Goal: Task Accomplishment & Management: Manage account settings

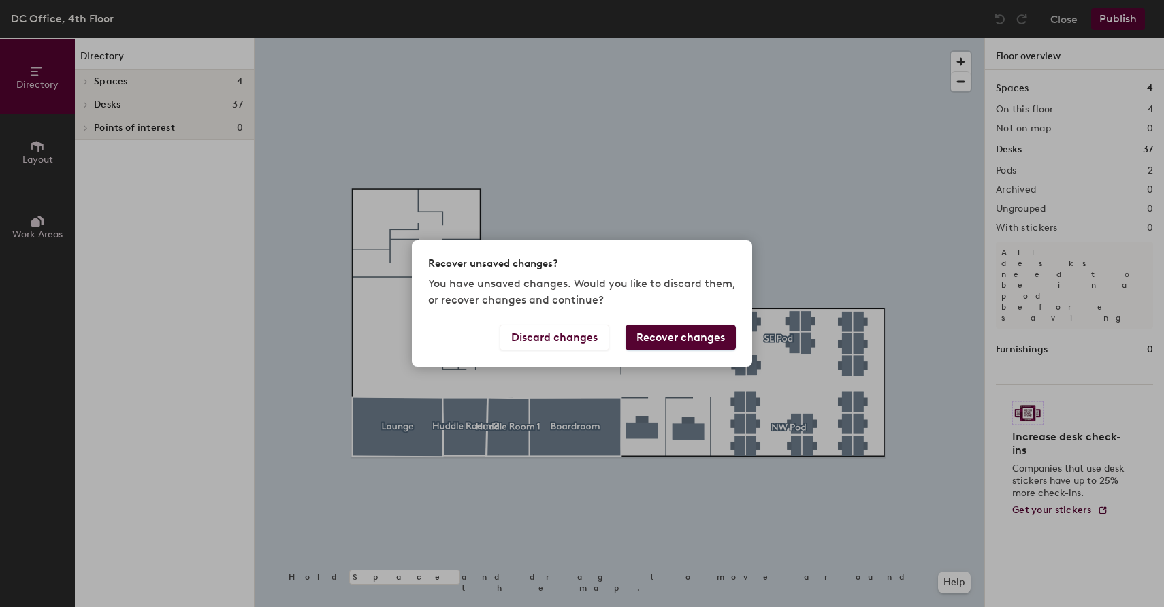
click at [676, 331] on button "Recover changes" at bounding box center [680, 338] width 110 height 26
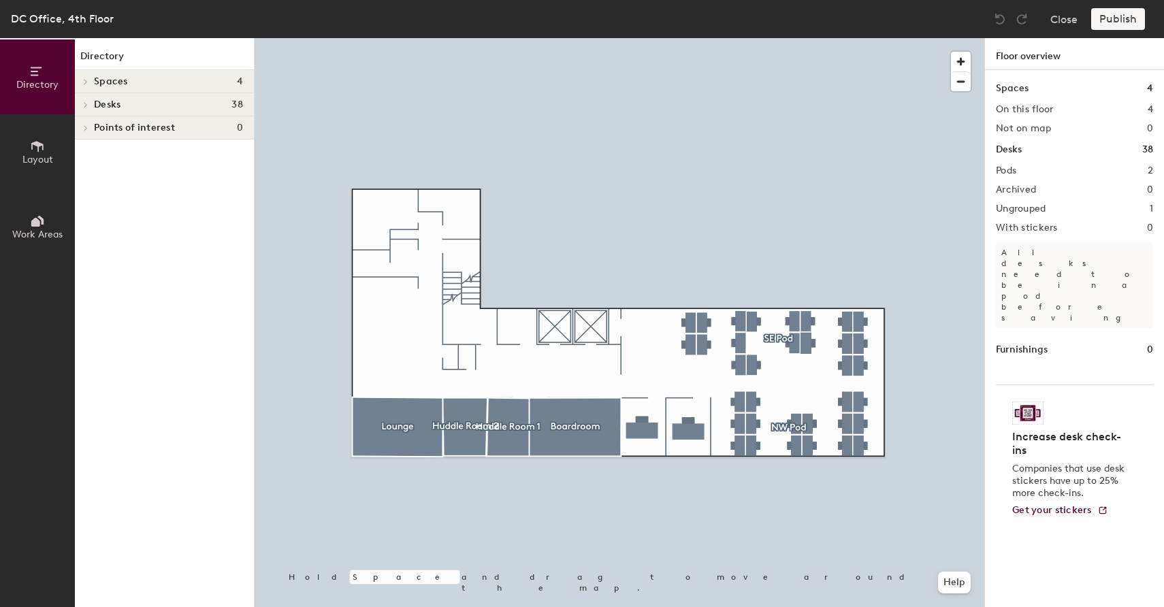
click at [676, 38] on div at bounding box center [620, 38] width 730 height 0
click at [840, 38] on div at bounding box center [620, 38] width 730 height 0
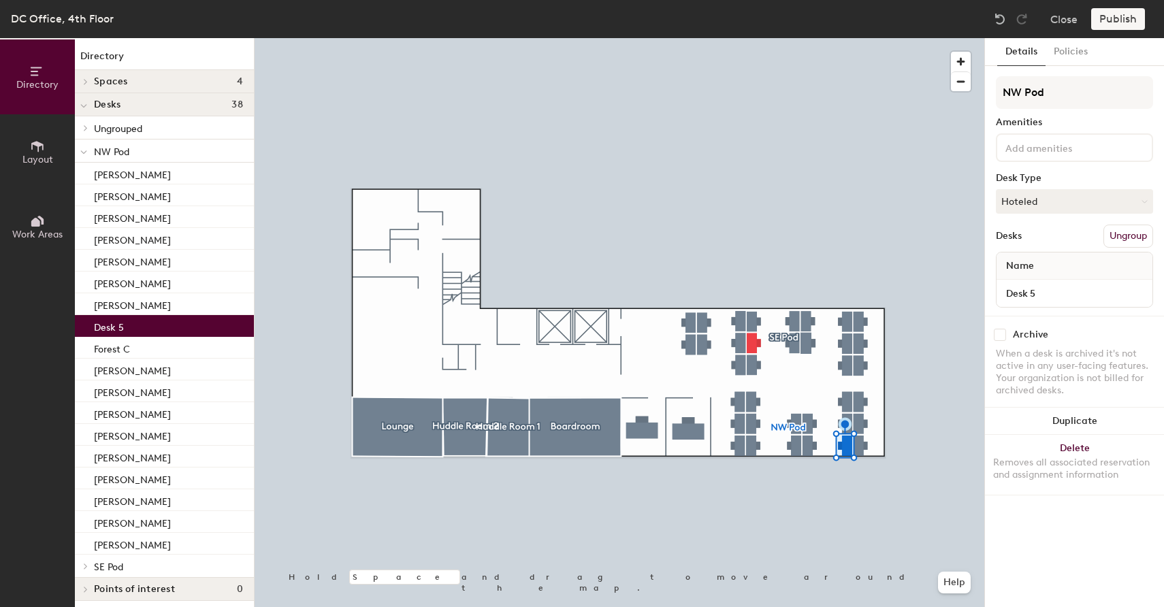
click at [1090, 263] on div "Name" at bounding box center [1074, 265] width 156 height 27
drag, startPoint x: 1064, startPoint y: 263, endPoint x: 1050, endPoint y: 266, distance: 13.9
click at [1058, 265] on div "Name" at bounding box center [1074, 265] width 156 height 27
click at [1034, 267] on span "Name" at bounding box center [1020, 266] width 42 height 25
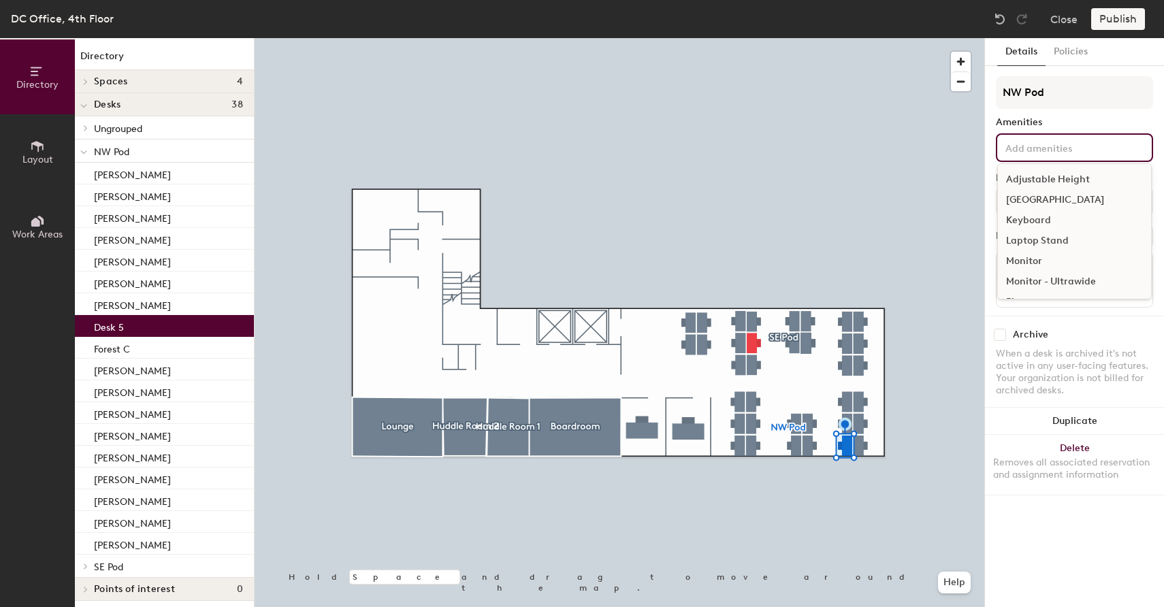
click at [1031, 138] on div "Adjustable Height Docking Station Keyboard Laptop Stand Monitor Monitor - Ultra…" at bounding box center [1074, 147] width 157 height 29
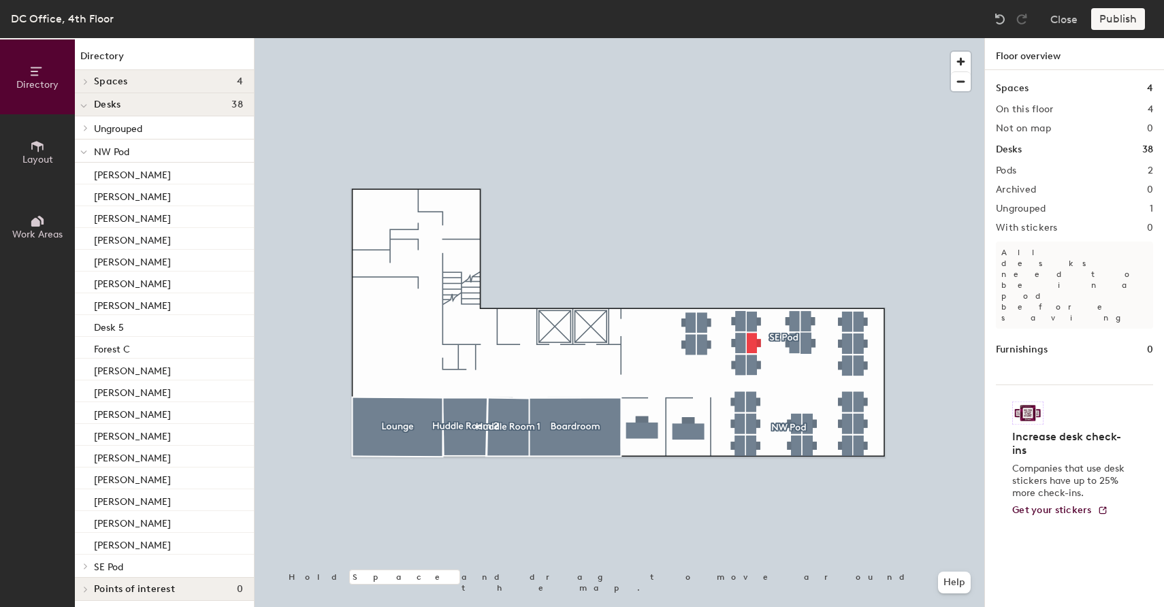
click at [843, 38] on div at bounding box center [620, 38] width 730 height 0
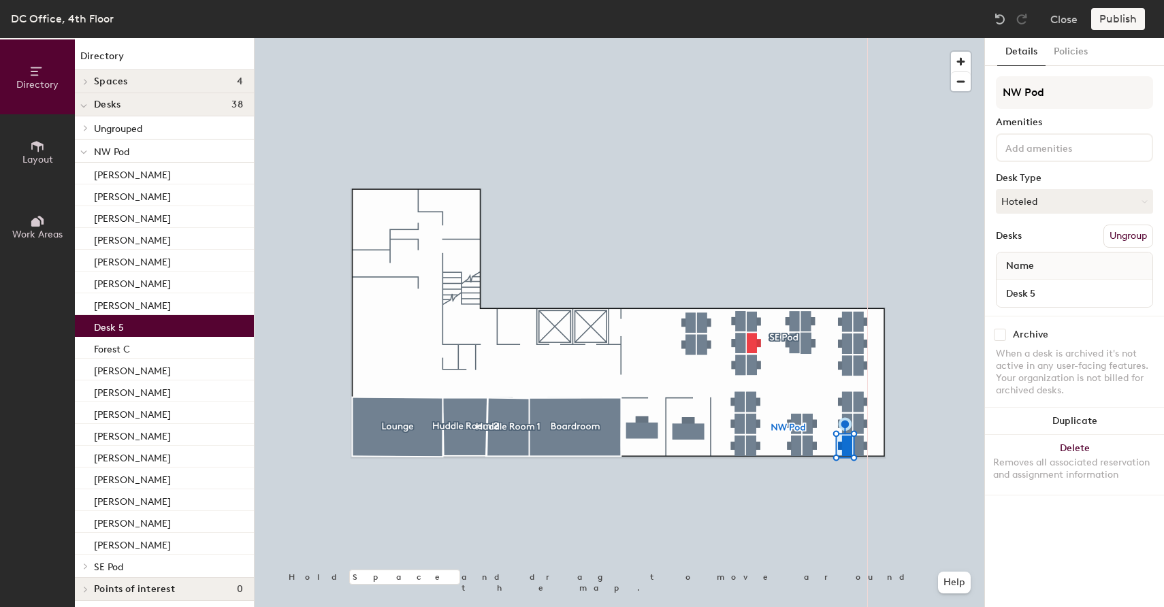
click at [1064, 276] on div "Name" at bounding box center [1074, 265] width 156 height 27
drag, startPoint x: 1045, startPoint y: 289, endPoint x: 1036, endPoint y: 295, distance: 10.4
click at [1043, 291] on input "Desk 5" at bounding box center [1074, 293] width 150 height 19
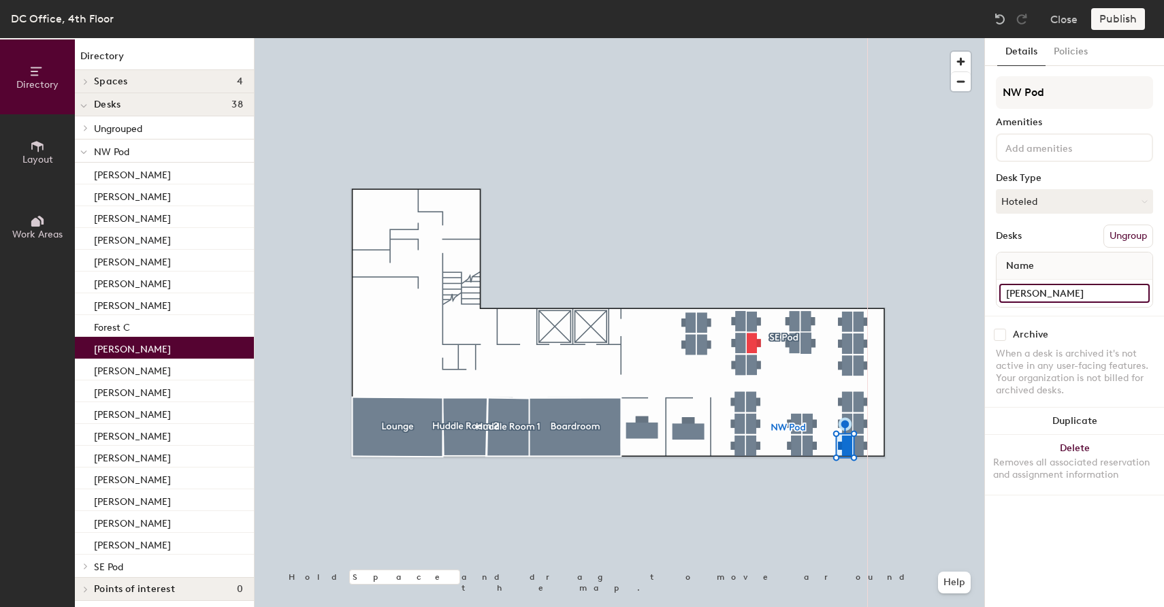
type input "[PERSON_NAME]"
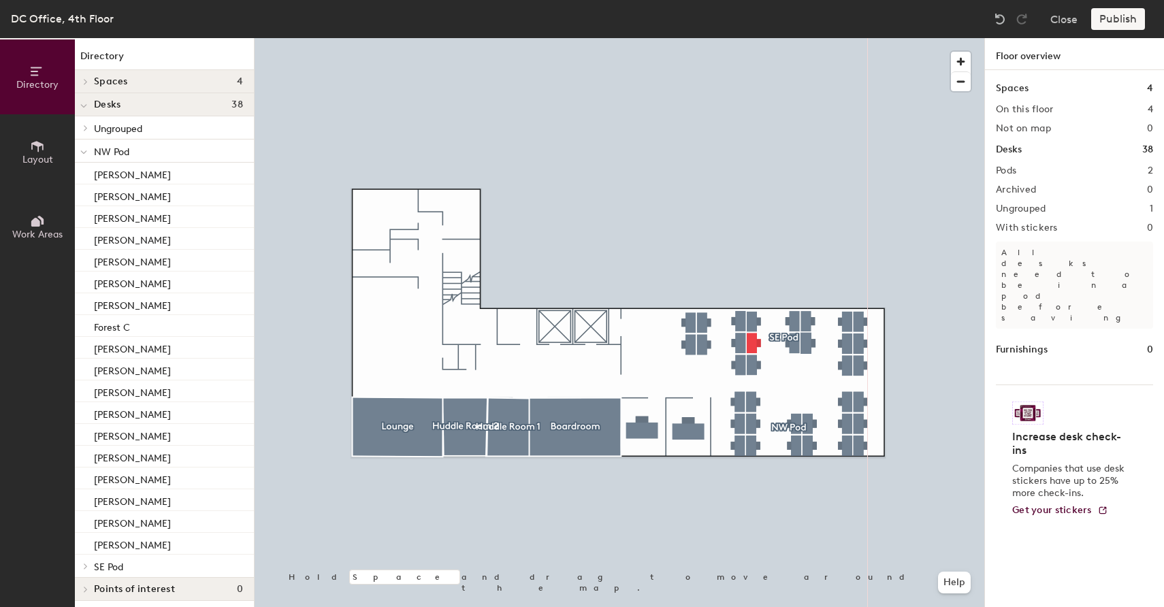
click at [845, 38] on div at bounding box center [620, 38] width 730 height 0
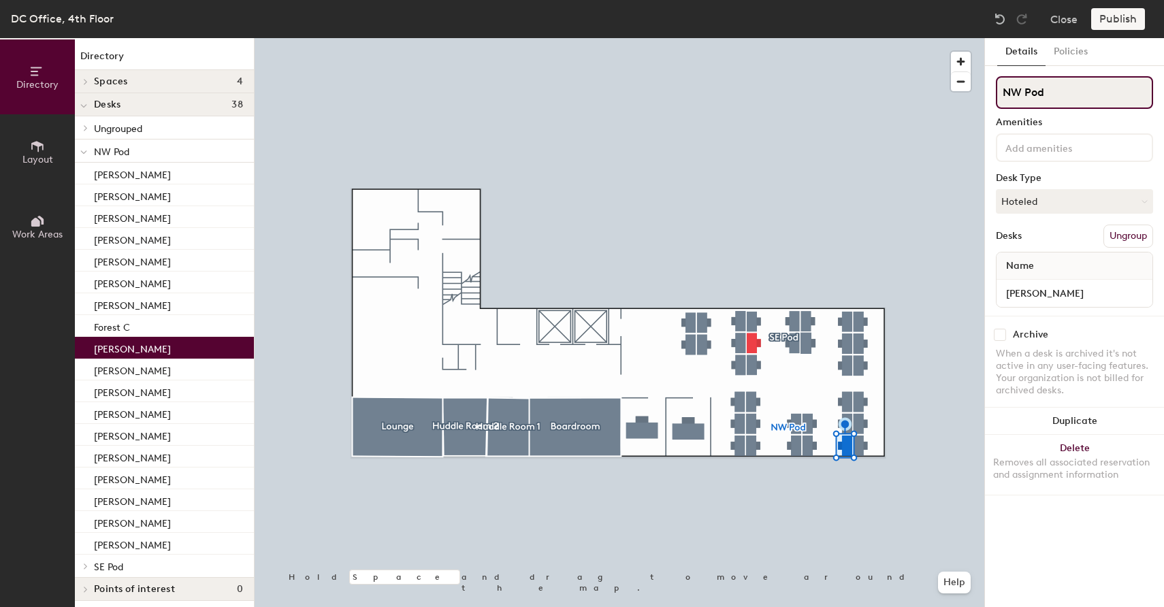
click at [1064, 80] on input "NW Pod" at bounding box center [1074, 92] width 157 height 33
click at [1062, 85] on input "NW Pod" at bounding box center [1074, 92] width 157 height 33
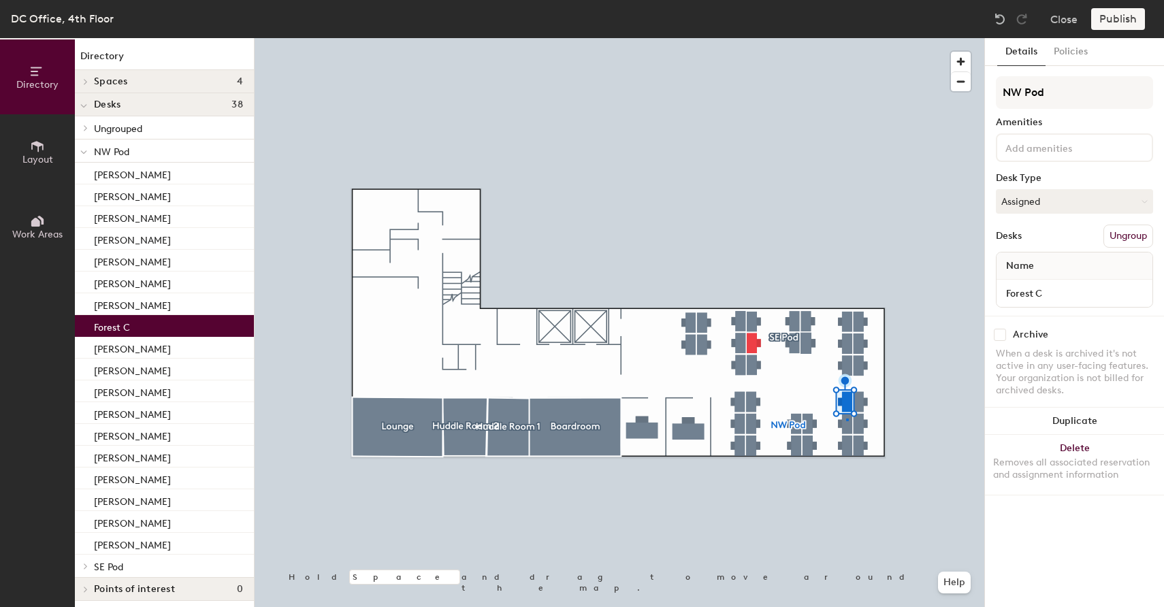
click at [846, 38] on div at bounding box center [620, 38] width 730 height 0
click at [860, 38] on div at bounding box center [620, 38] width 730 height 0
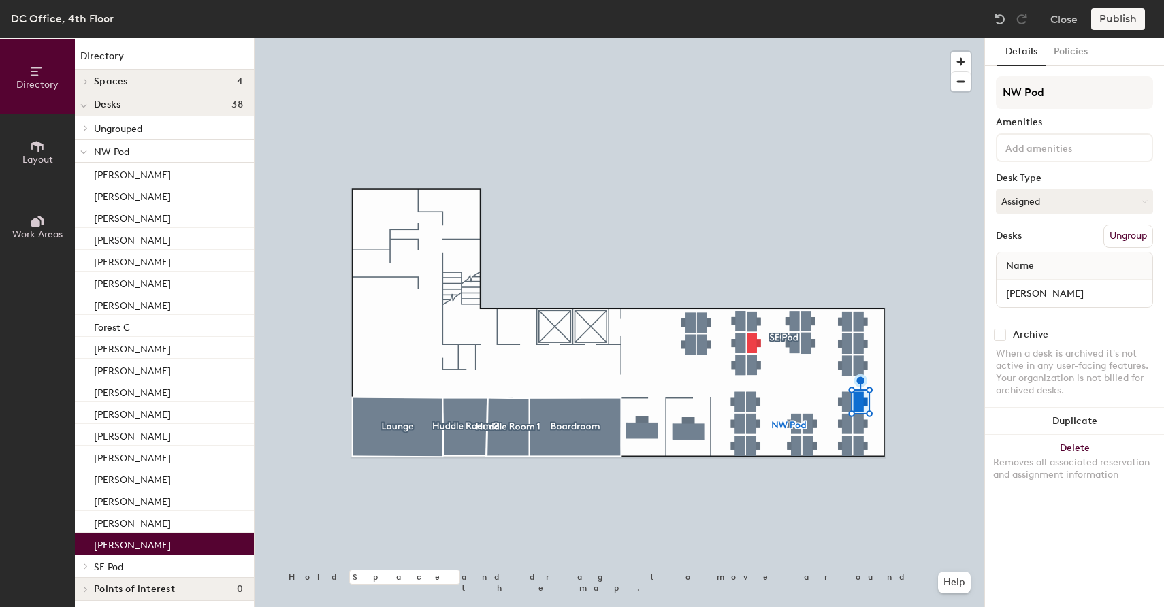
click at [860, 38] on div at bounding box center [620, 38] width 730 height 0
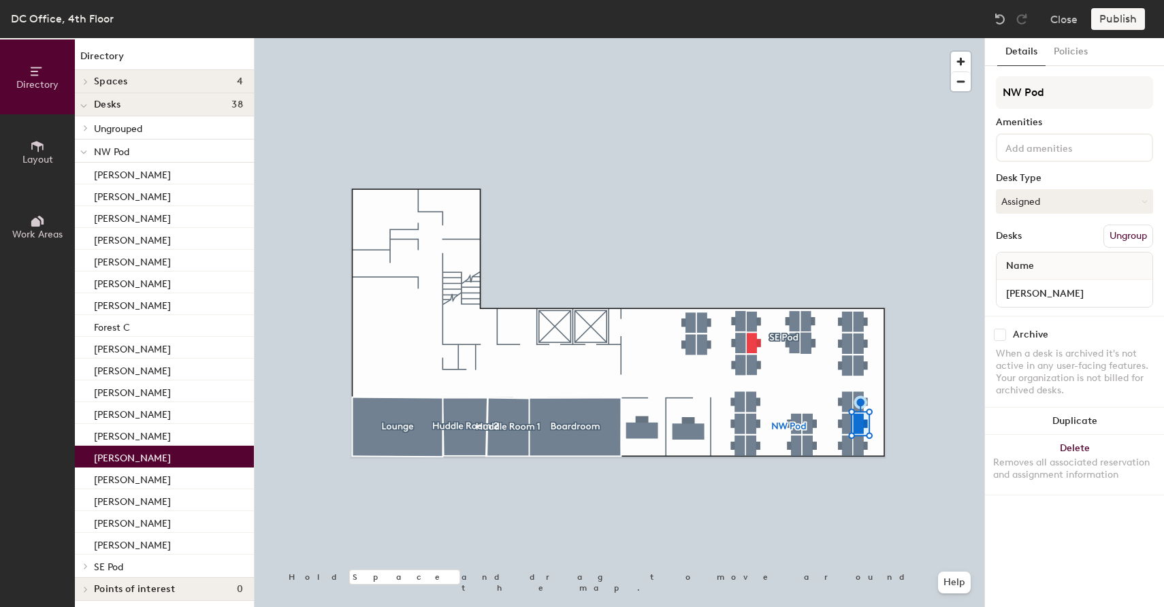
click at [860, 38] on div at bounding box center [620, 38] width 730 height 0
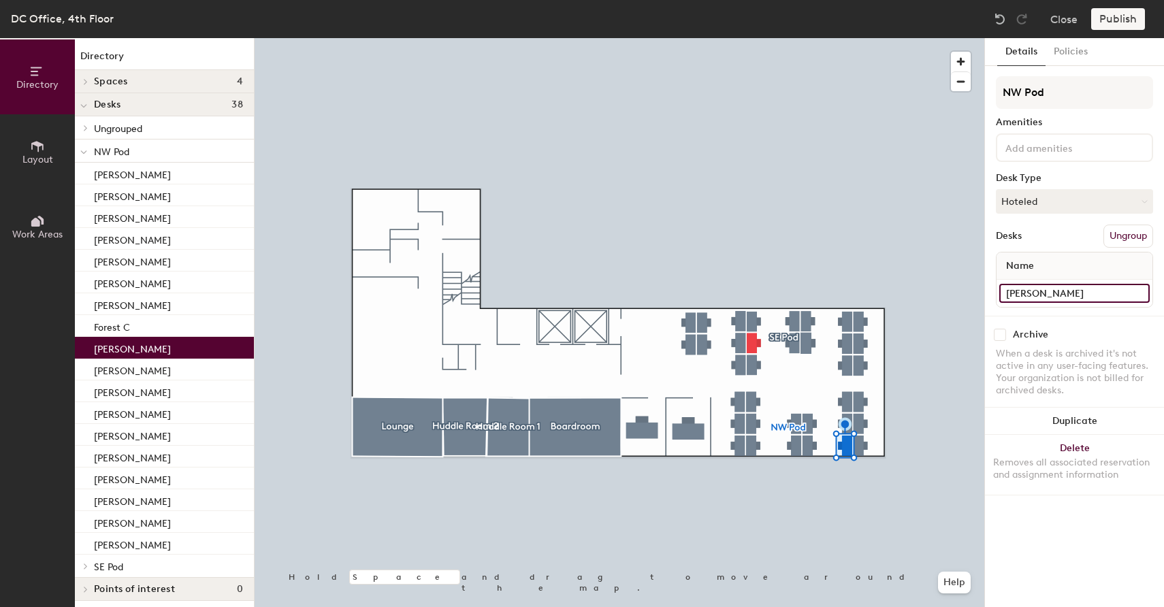
click at [1057, 296] on input "[PERSON_NAME]" at bounding box center [1074, 293] width 150 height 19
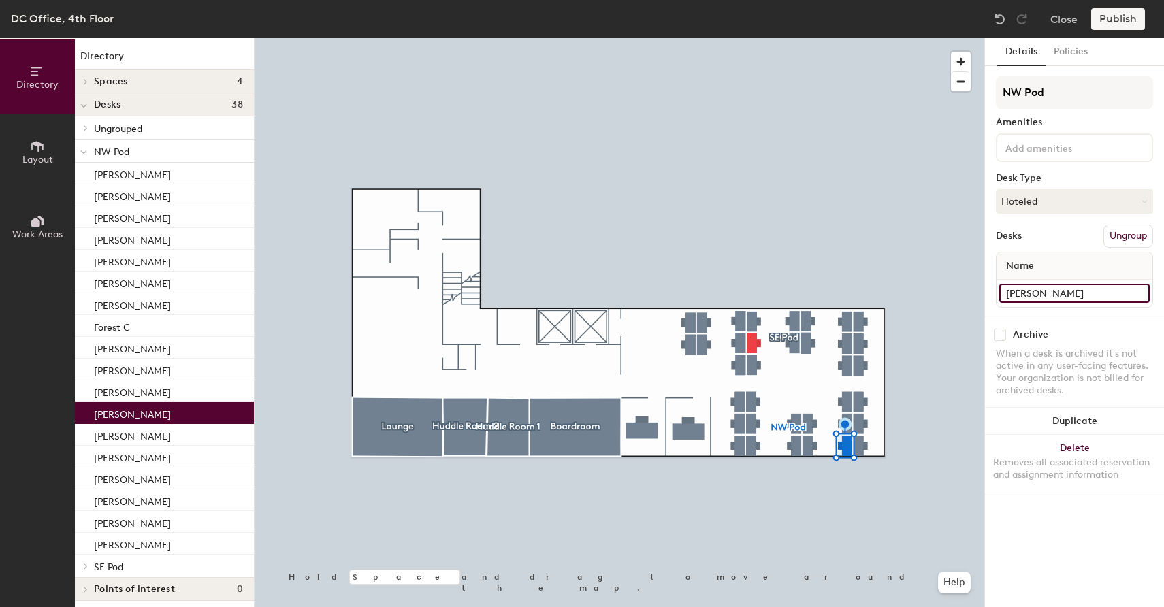
type input "[PERSON_NAME]"
click at [1115, 27] on div "Publish" at bounding box center [1122, 19] width 62 height 22
click at [1114, 22] on div "Publish" at bounding box center [1122, 19] width 62 height 22
click at [1113, 21] on div "Publish" at bounding box center [1122, 19] width 62 height 22
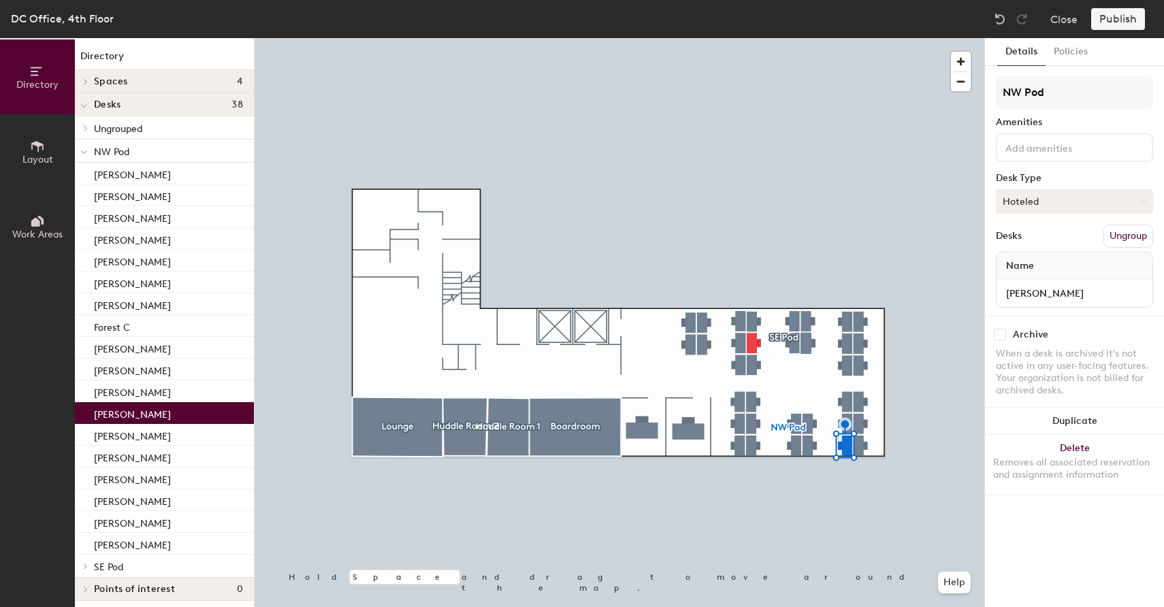
click at [1102, 205] on button "Hoteled" at bounding box center [1074, 201] width 157 height 25
click at [1071, 242] on div "Assigned" at bounding box center [1064, 243] width 136 height 20
click at [1124, 20] on div "Publish" at bounding box center [1122, 19] width 62 height 22
click at [1118, 17] on div "Publish" at bounding box center [1122, 19] width 62 height 22
click at [1114, 20] on div "Publish" at bounding box center [1122, 19] width 62 height 22
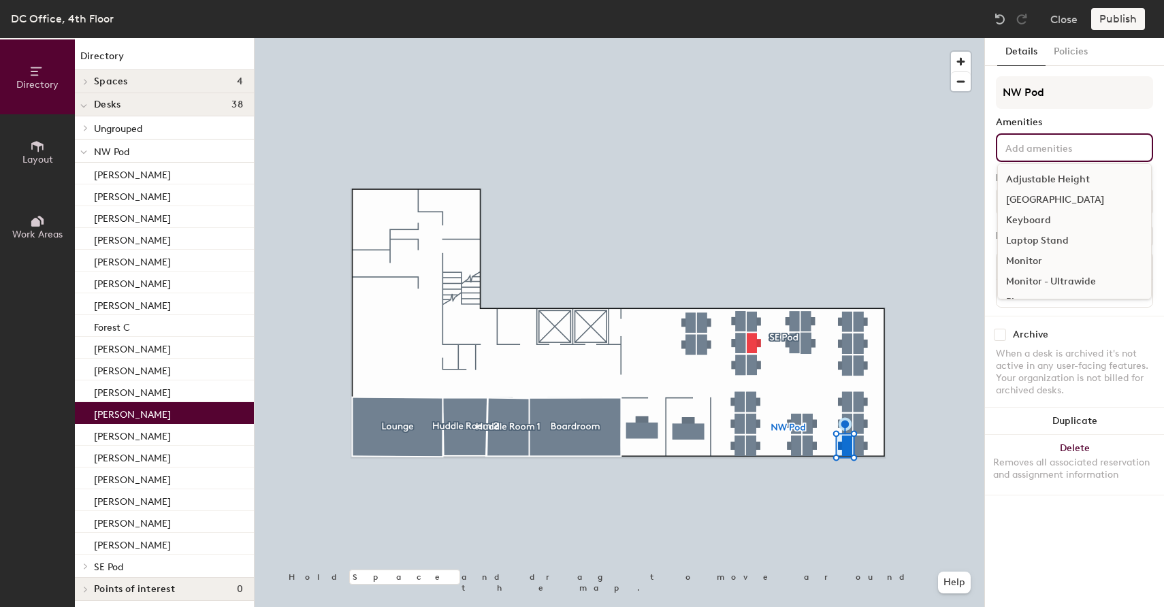
drag, startPoint x: 1015, startPoint y: 136, endPoint x: 1017, endPoint y: 148, distance: 11.6
click at [1015, 137] on div "Adjustable Height Docking Station Keyboard Laptop Stand Monitor Monitor - Ultra…" at bounding box center [1074, 147] width 157 height 29
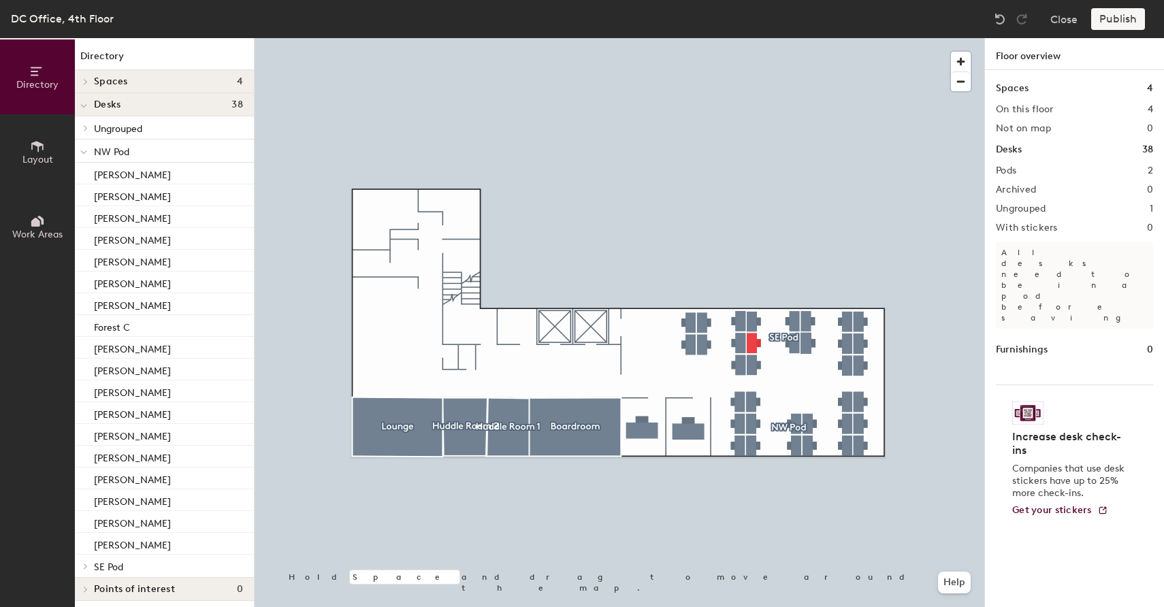
click at [846, 38] on div at bounding box center [620, 38] width 730 height 0
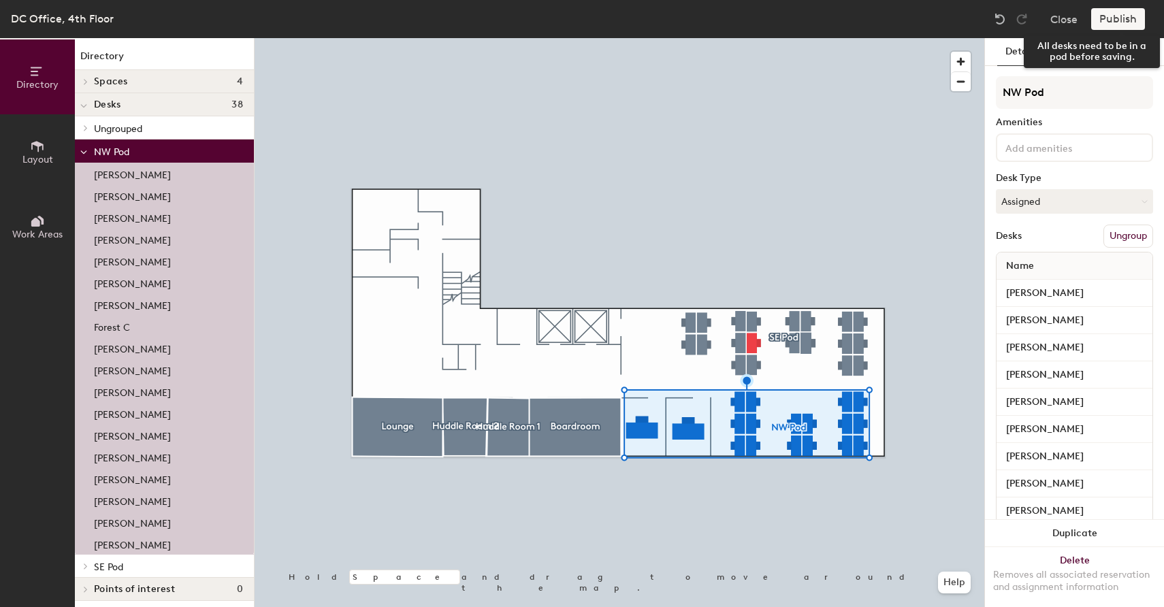
click at [1111, 16] on div "Publish" at bounding box center [1122, 19] width 62 height 22
click at [1111, 20] on div "Publish" at bounding box center [1122, 19] width 62 height 22
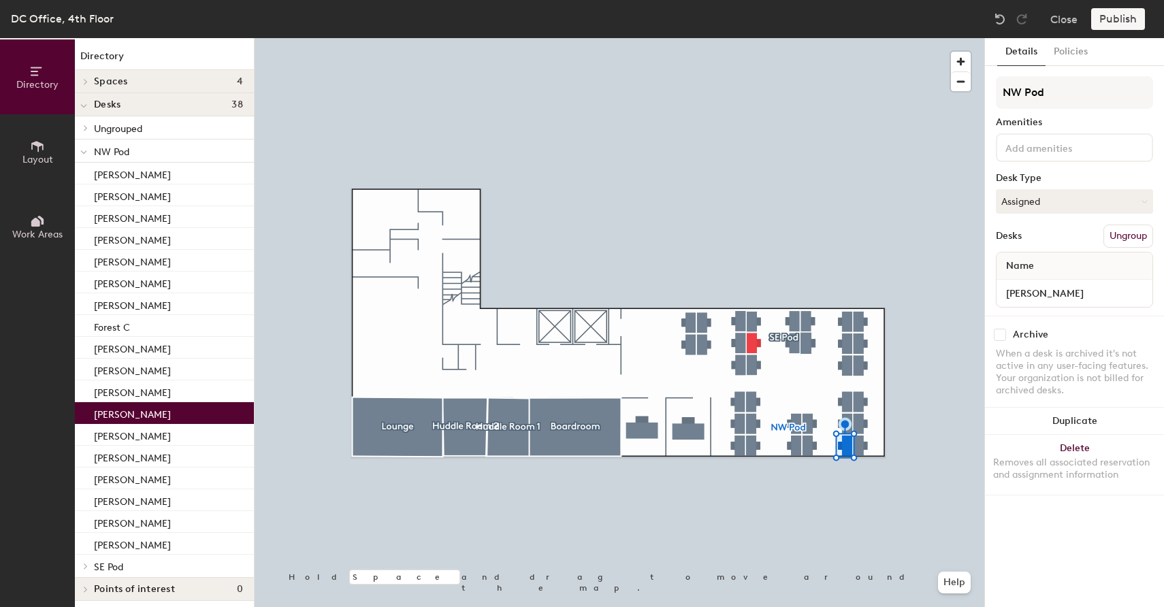
click at [1115, 25] on div "Publish" at bounding box center [1122, 19] width 62 height 22
click at [1113, 19] on div "Publish" at bounding box center [1122, 19] width 62 height 22
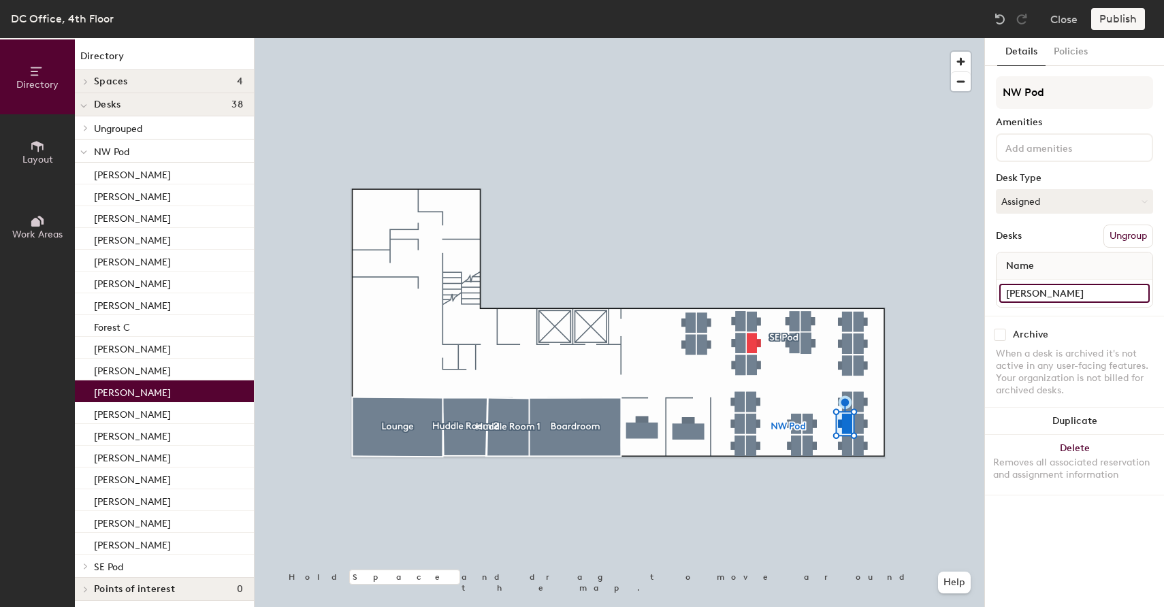
click at [1079, 291] on input "[PERSON_NAME]" at bounding box center [1074, 293] width 150 height 19
click at [1078, 291] on input "[PERSON_NAME]" at bounding box center [1074, 293] width 150 height 19
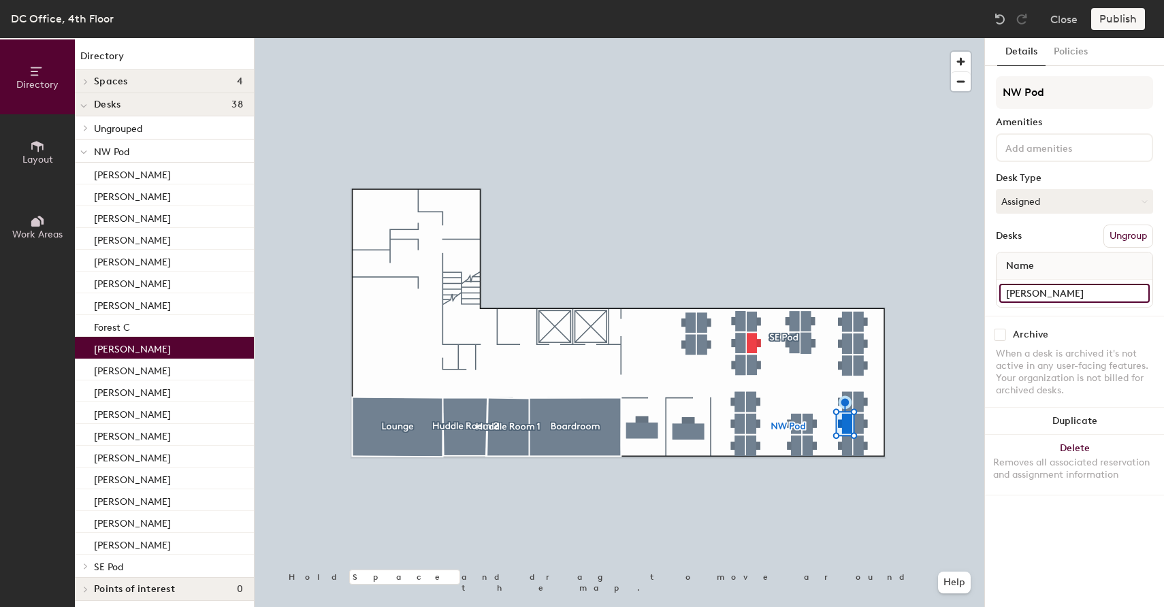
type input "[PERSON_NAME]"
click at [932, 38] on div at bounding box center [620, 38] width 730 height 0
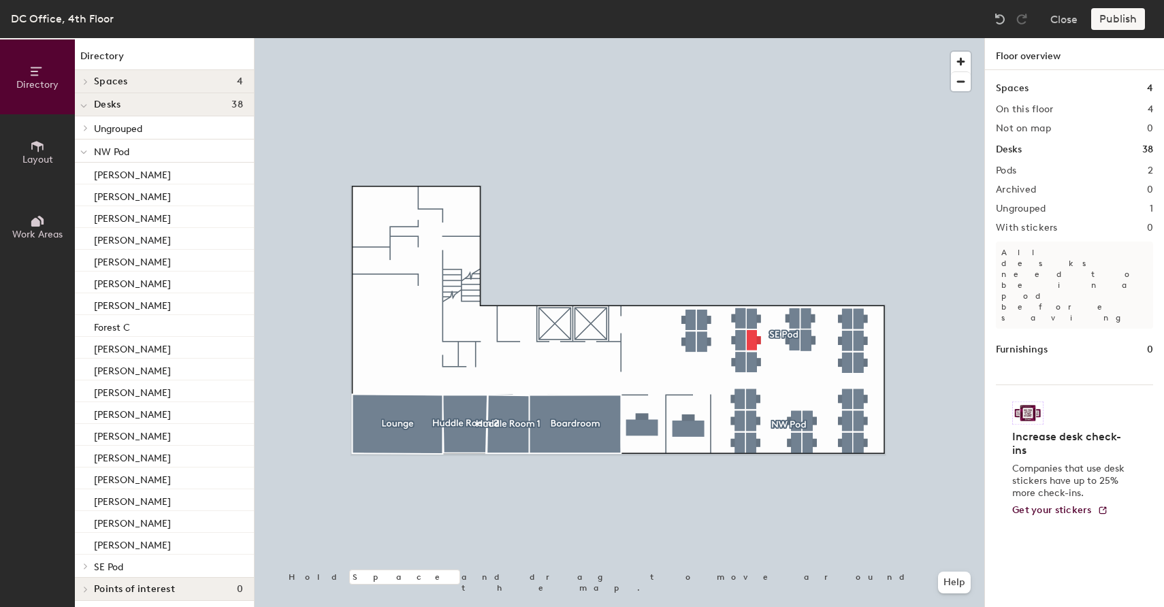
click at [1122, 21] on div "Publish" at bounding box center [1122, 19] width 62 height 22
click at [1121, 21] on div "Publish" at bounding box center [1122, 19] width 62 height 22
click at [30, 148] on icon at bounding box center [37, 146] width 15 height 15
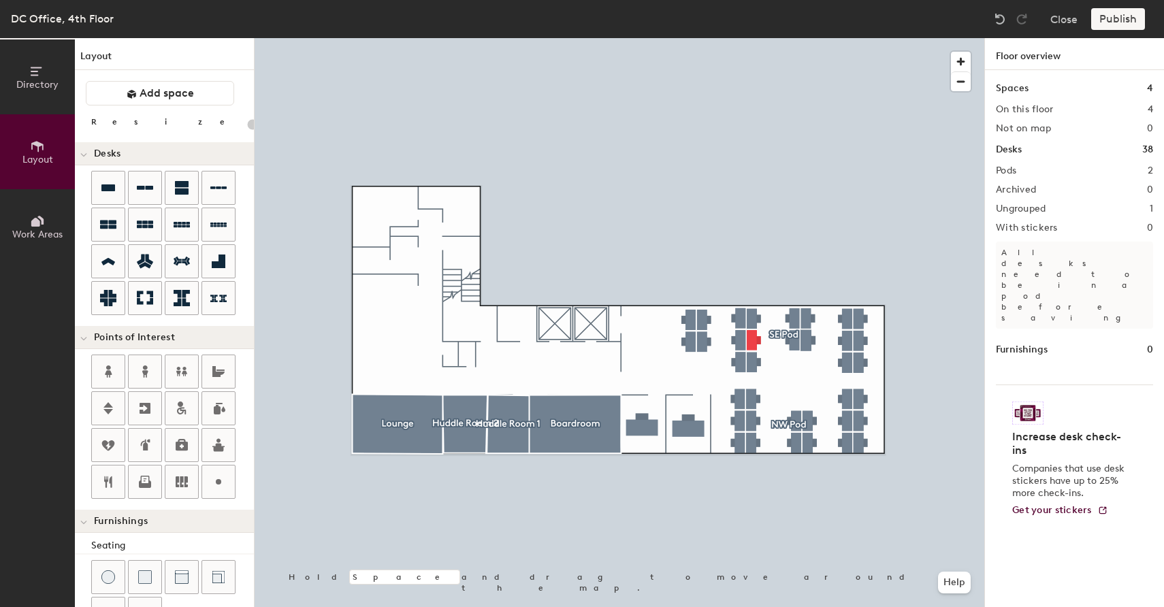
click at [35, 75] on icon at bounding box center [37, 71] width 15 height 15
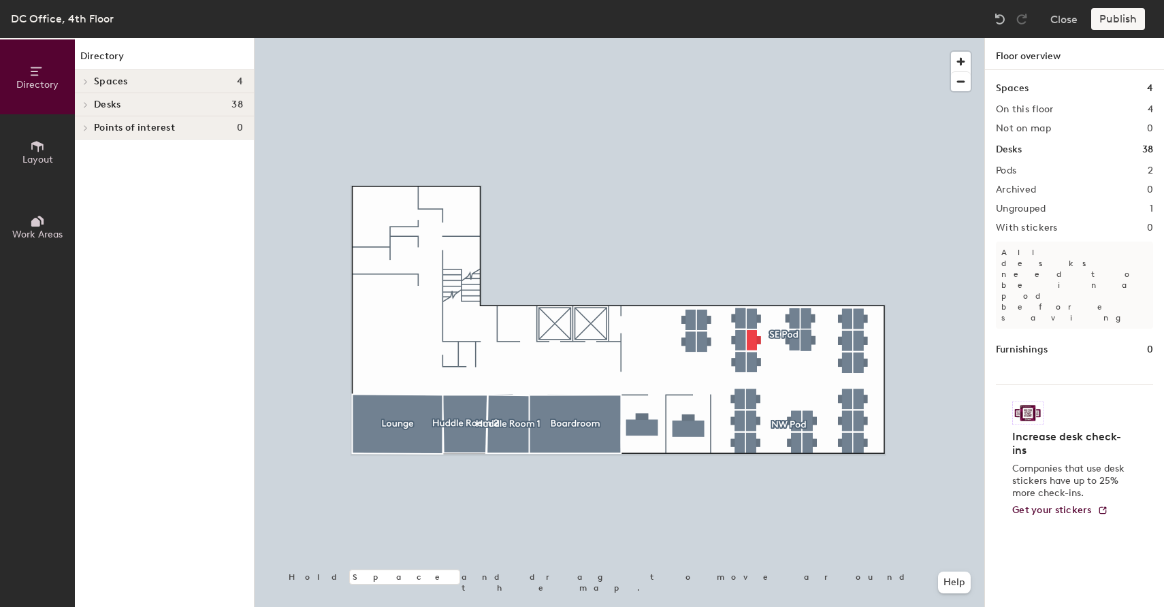
click at [35, 75] on icon at bounding box center [37, 71] width 15 height 15
click at [100, 81] on span "Spaces" at bounding box center [111, 81] width 34 height 11
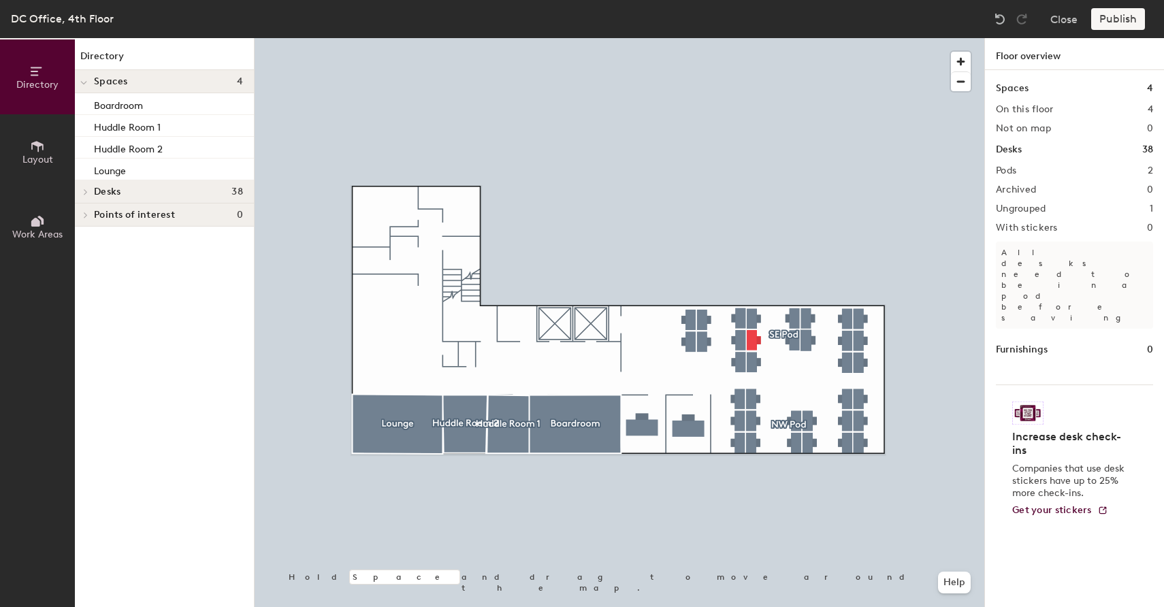
click at [112, 191] on span "Desks" at bounding box center [107, 191] width 27 height 11
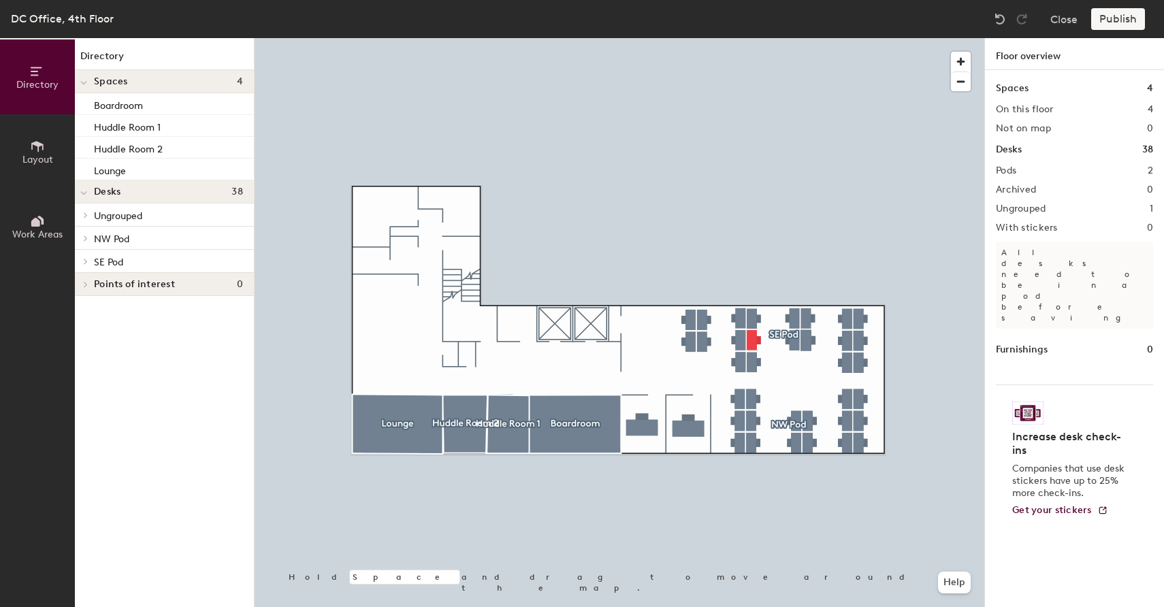
click at [142, 218] on span "Ungrouped" at bounding box center [118, 216] width 48 height 12
click at [152, 259] on p "NW Pod" at bounding box center [168, 260] width 149 height 18
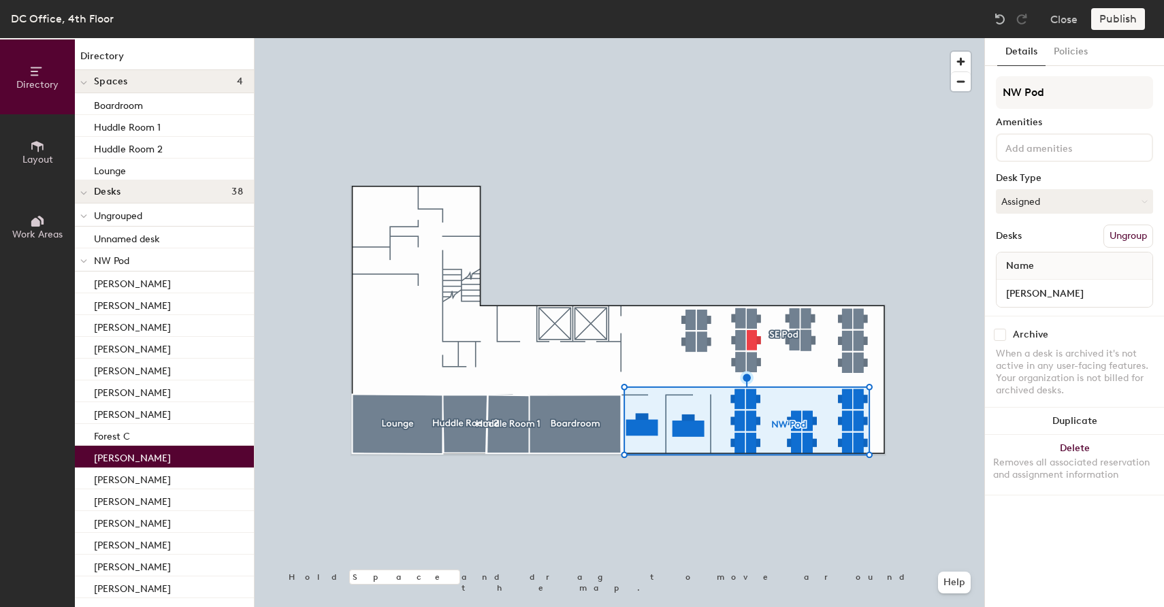
click at [133, 459] on div "[PERSON_NAME]" at bounding box center [164, 457] width 179 height 22
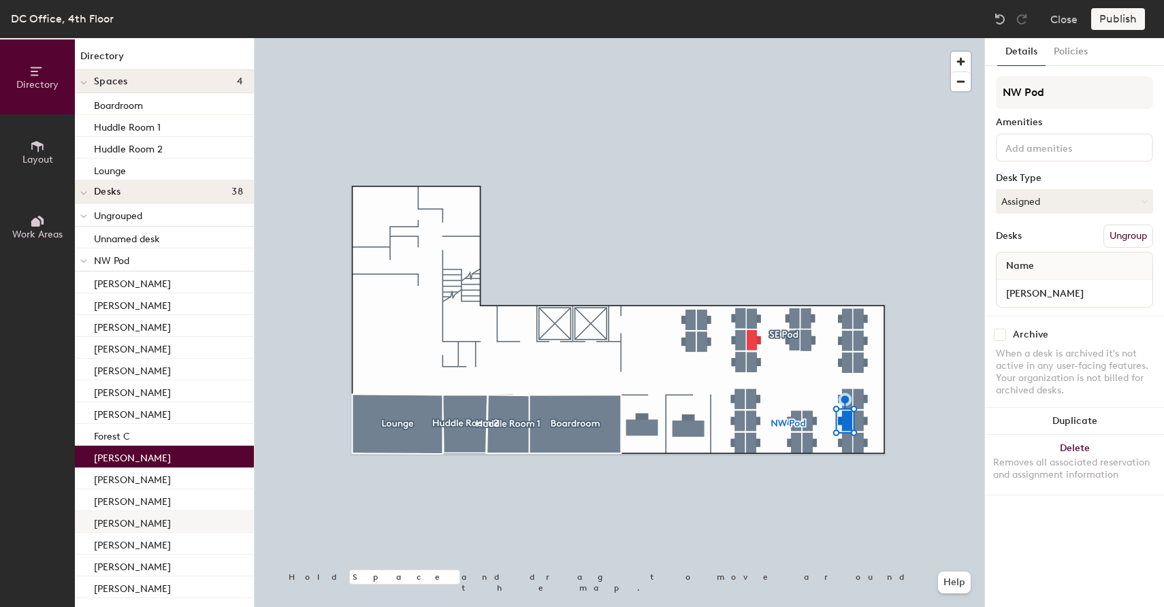
click at [144, 527] on p "[PERSON_NAME]" at bounding box center [132, 522] width 77 height 16
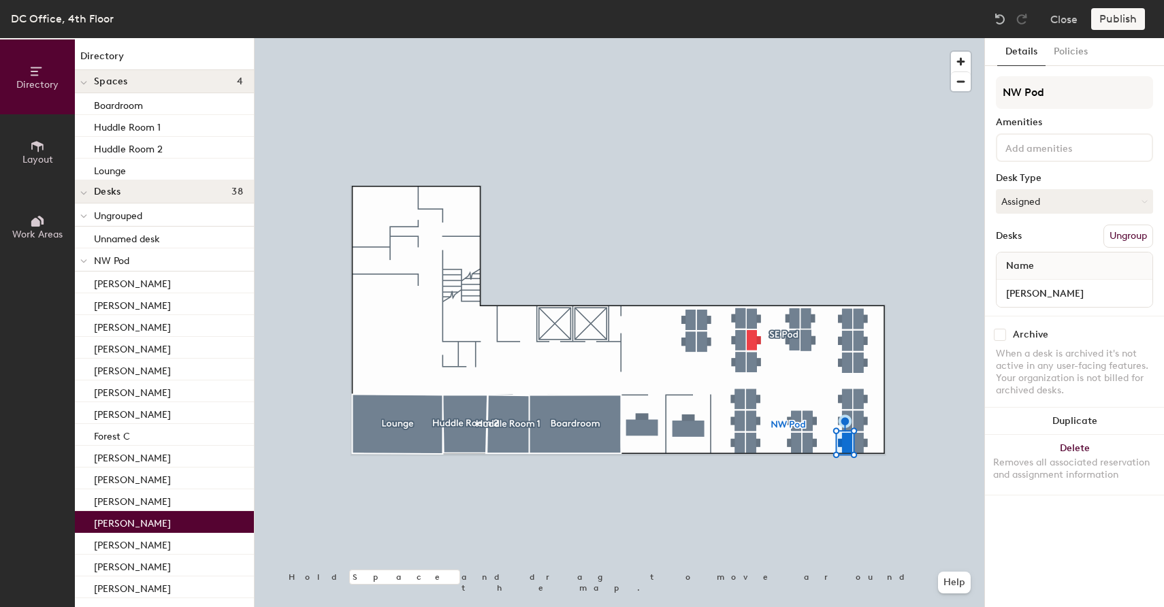
click at [849, 38] on div at bounding box center [620, 38] width 730 height 0
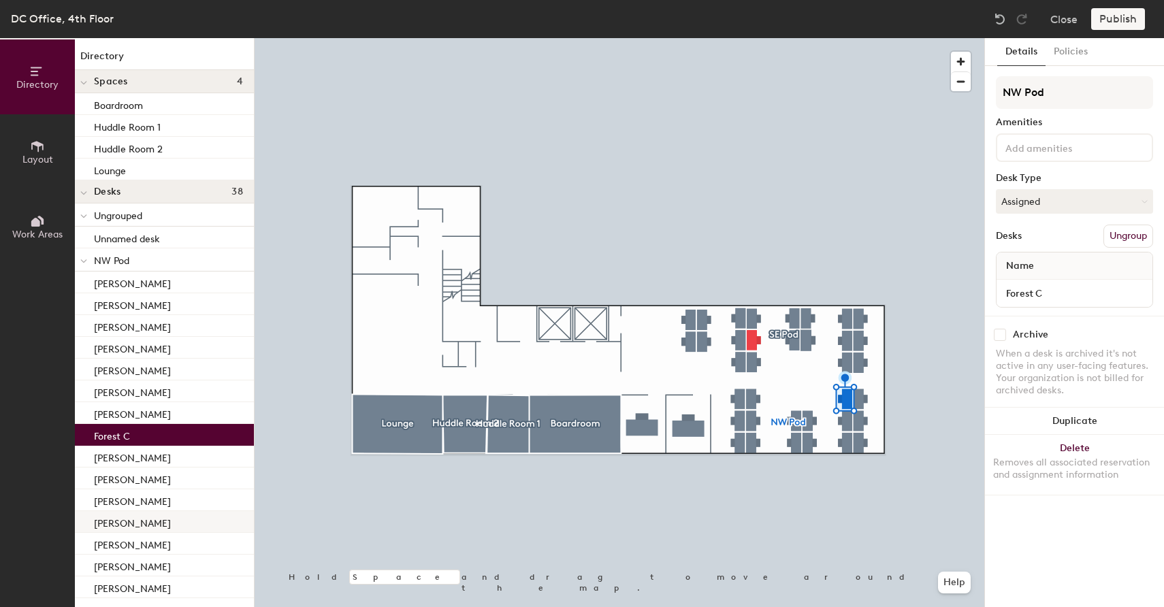
click at [858, 38] on div at bounding box center [620, 38] width 730 height 0
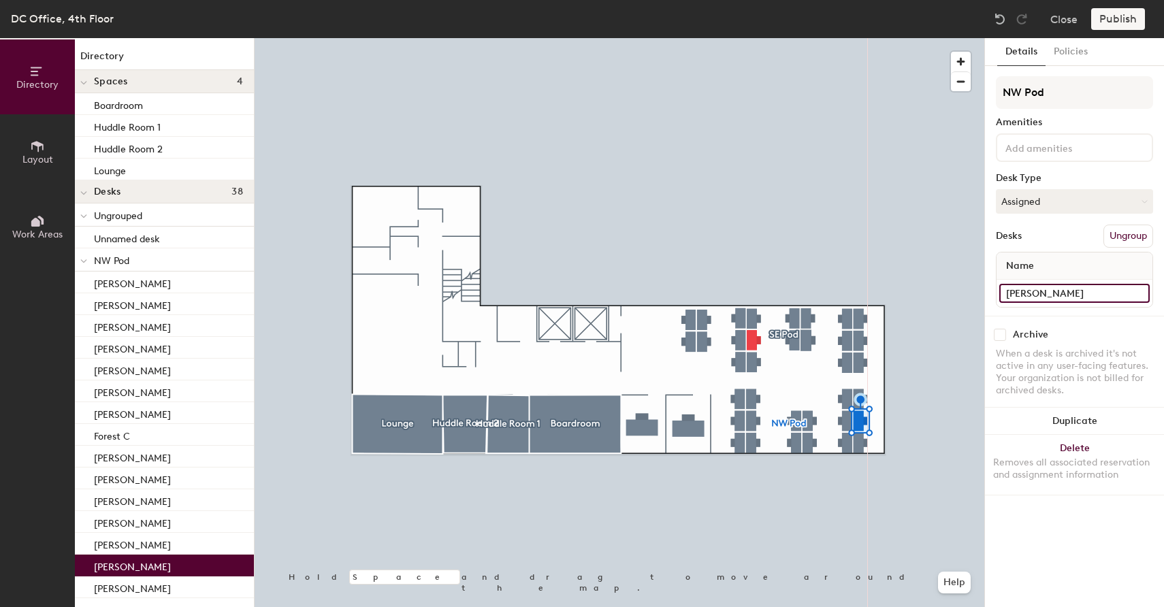
click at [1051, 294] on input "[PERSON_NAME]" at bounding box center [1074, 293] width 150 height 19
type input "[PERSON_NAME]"
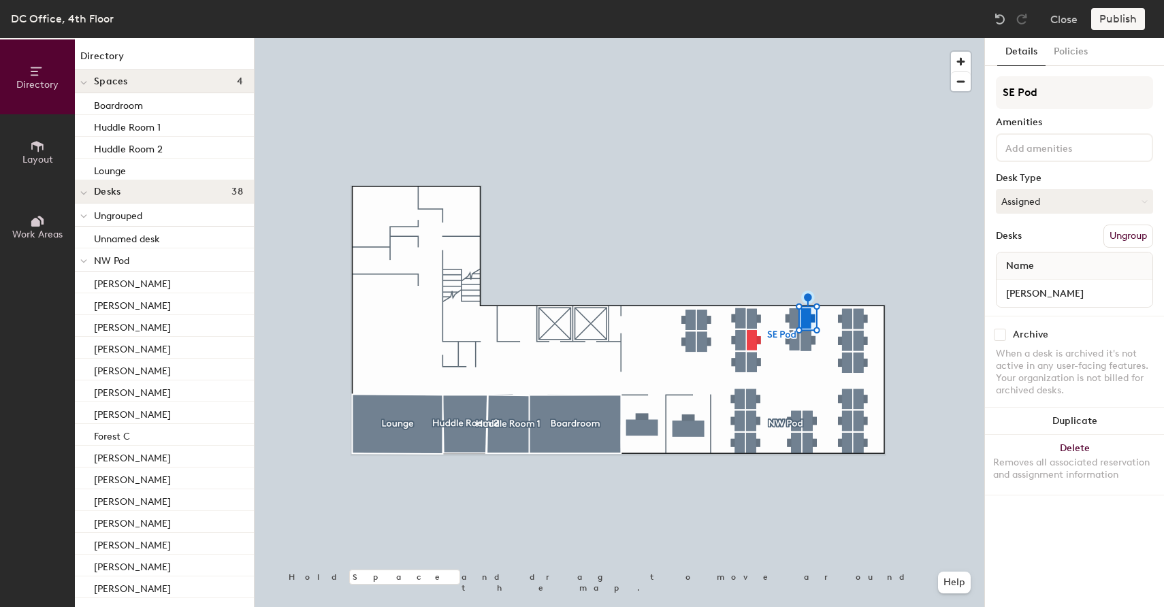
click at [805, 38] on div at bounding box center [620, 38] width 730 height 0
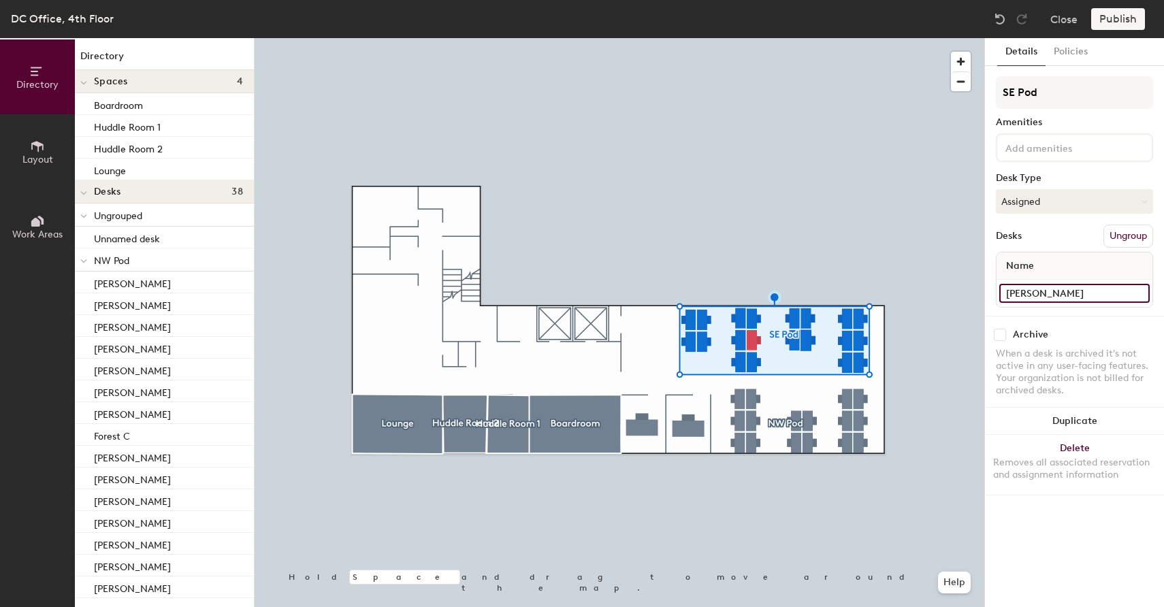
click at [1049, 296] on input "[PERSON_NAME]" at bounding box center [1074, 293] width 150 height 19
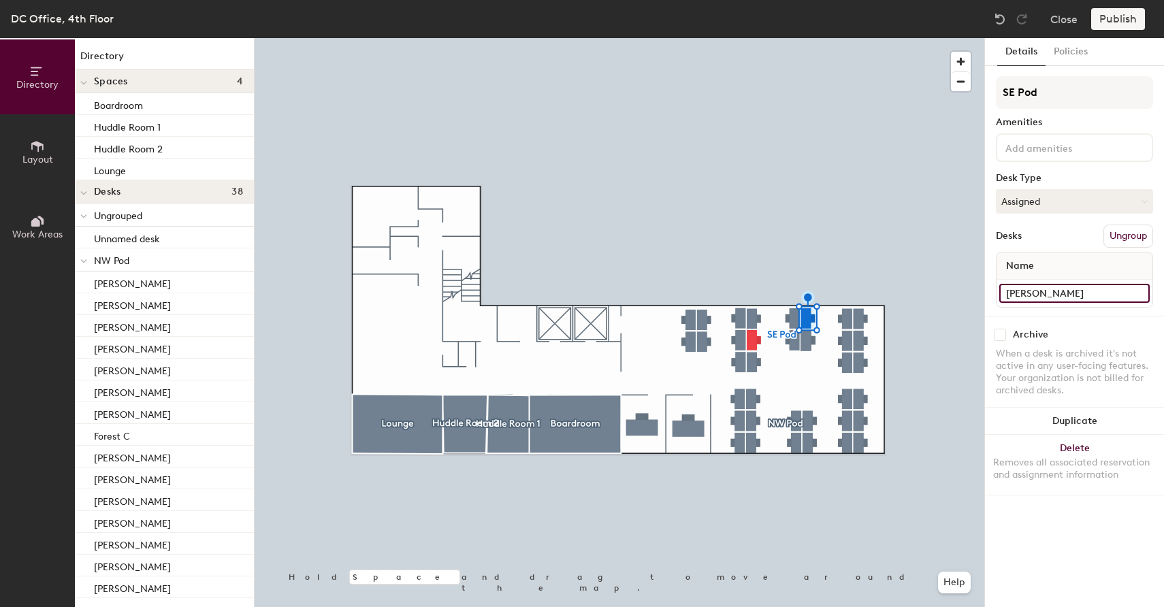
click at [1049, 296] on input "[PERSON_NAME]" at bounding box center [1074, 293] width 150 height 19
click at [1088, 203] on button "Assigned" at bounding box center [1074, 201] width 157 height 25
click at [1064, 282] on div "Hoteled" at bounding box center [1064, 284] width 136 height 20
click at [907, 38] on div at bounding box center [620, 38] width 730 height 0
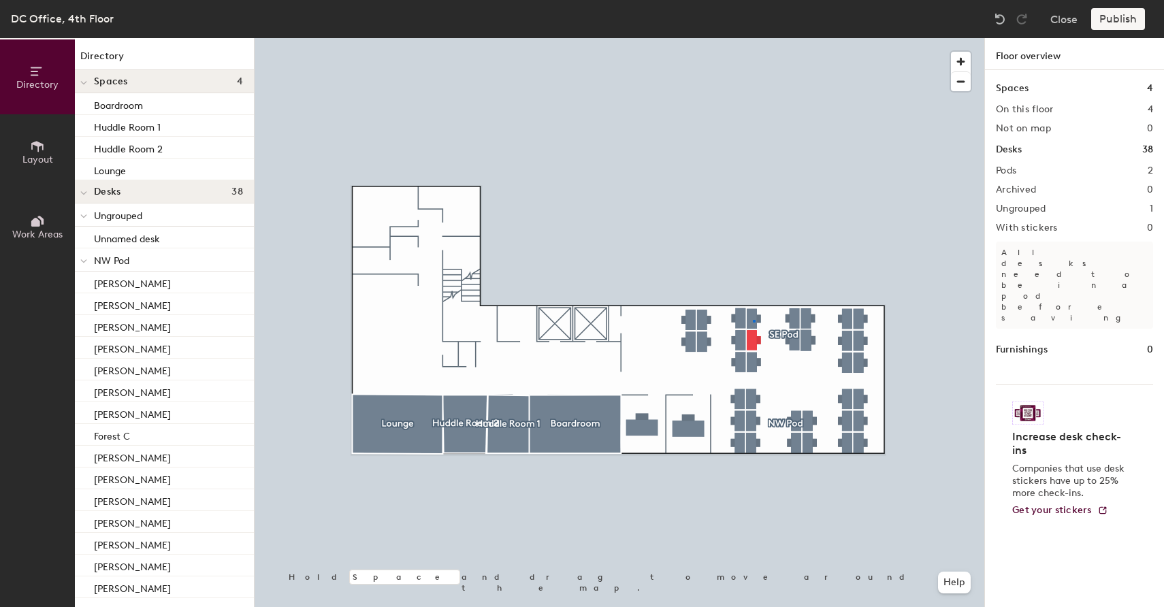
click at [753, 38] on div at bounding box center [620, 38] width 730 height 0
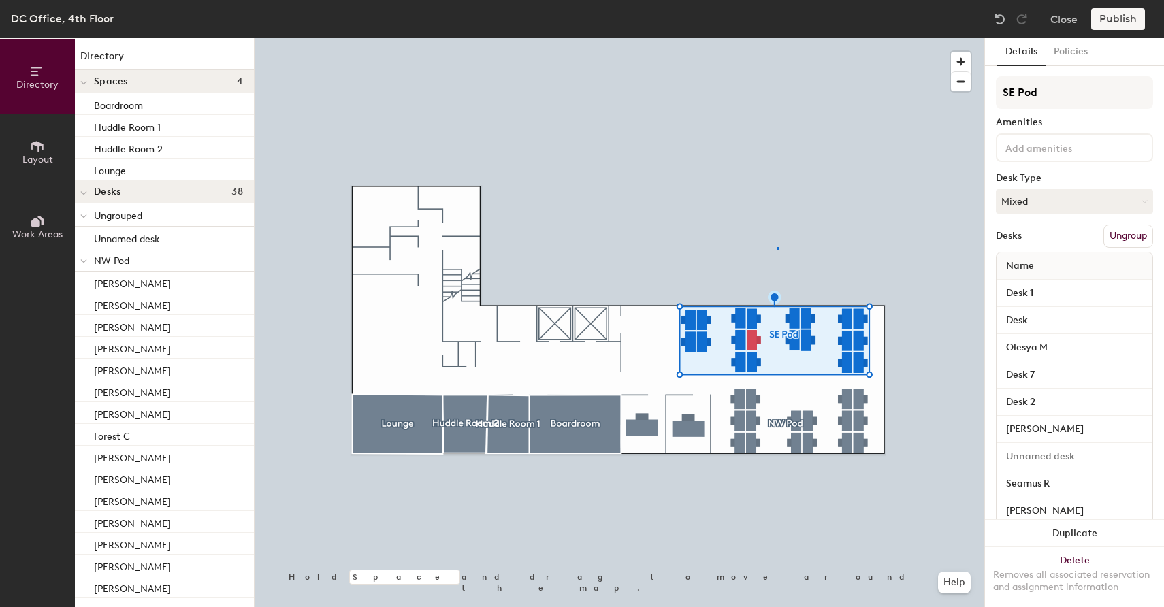
click at [778, 38] on div at bounding box center [620, 38] width 730 height 0
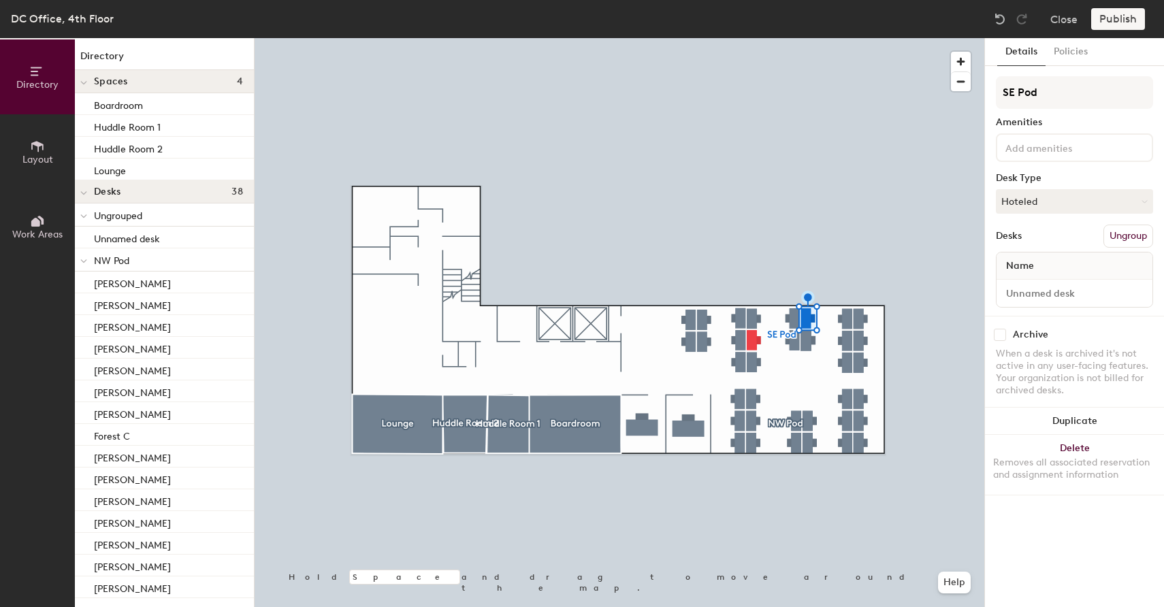
click at [805, 38] on div at bounding box center [620, 38] width 730 height 0
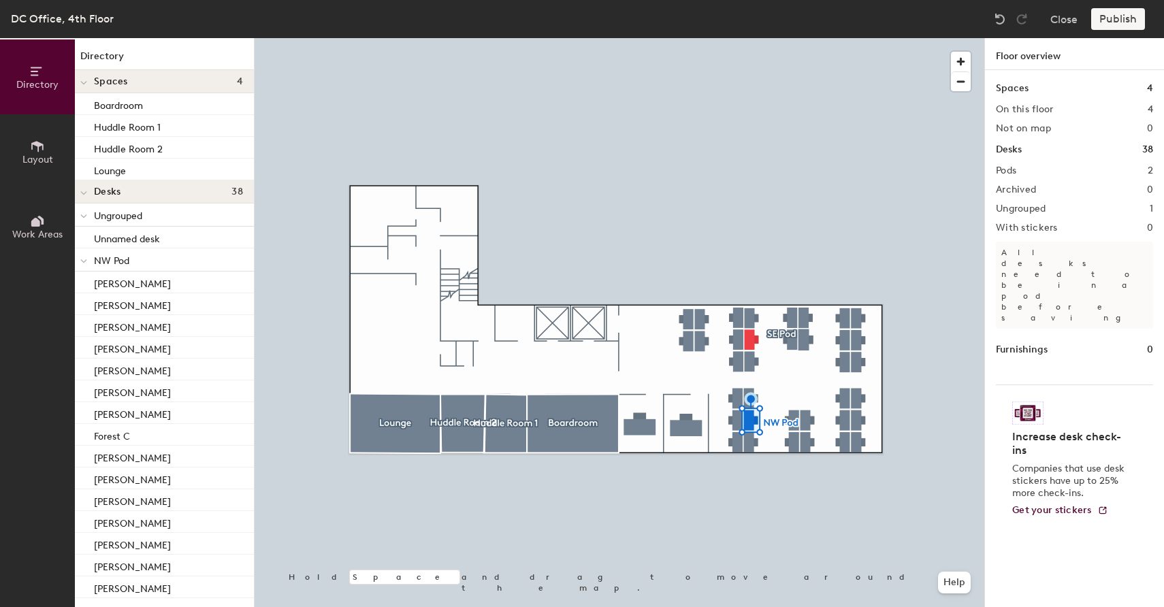
click at [749, 38] on div at bounding box center [620, 38] width 730 height 0
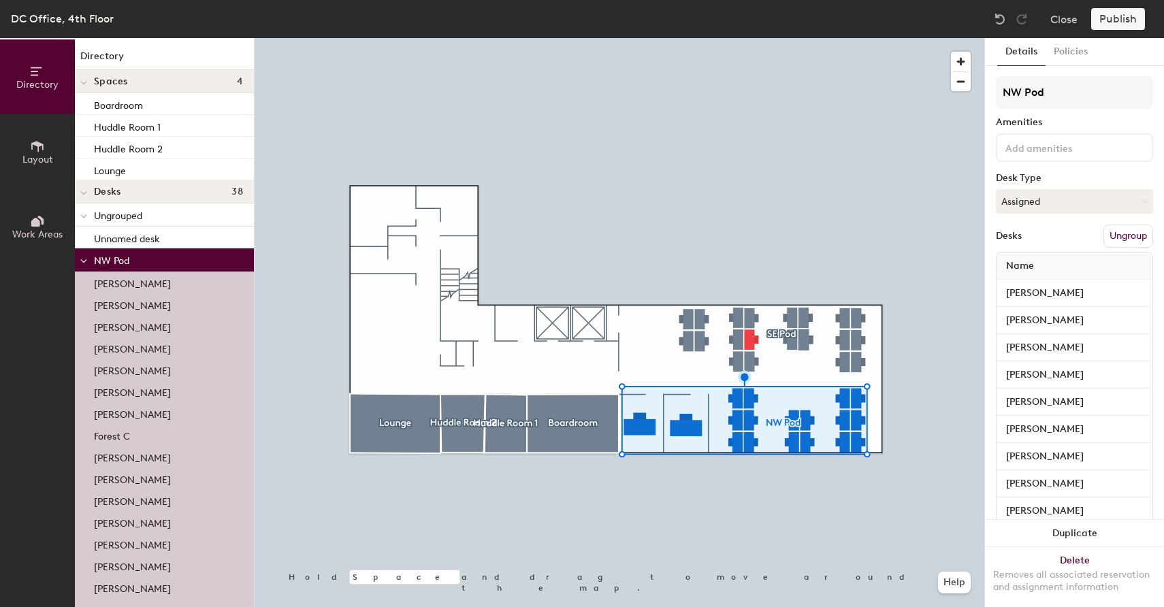
click at [923, 38] on div at bounding box center [620, 38] width 730 height 0
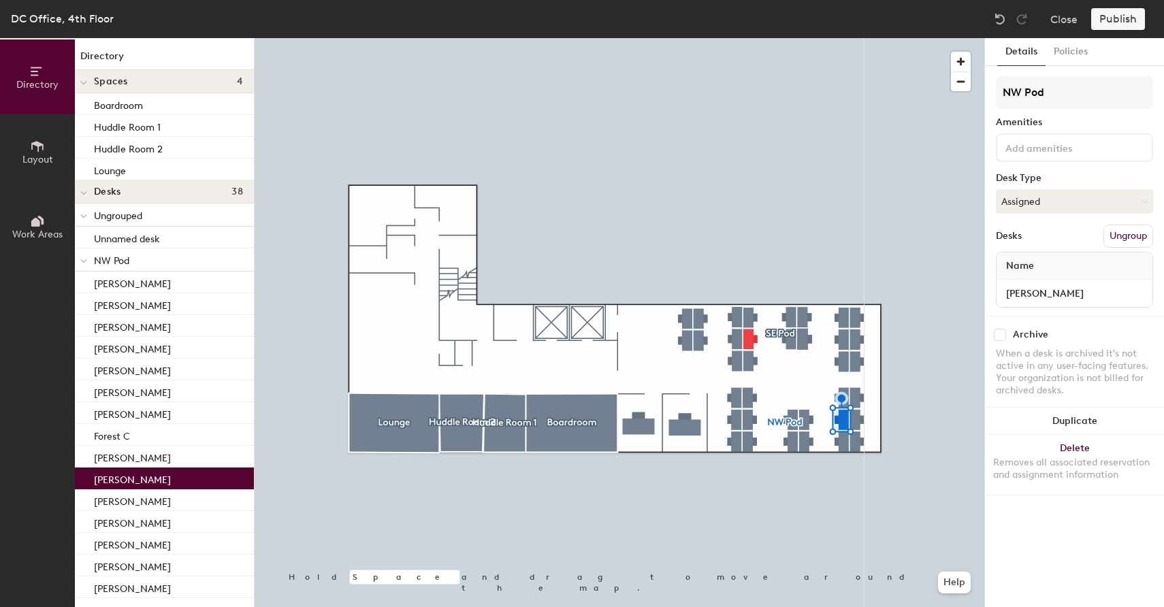
click at [164, 475] on div "[PERSON_NAME]" at bounding box center [164, 479] width 179 height 22
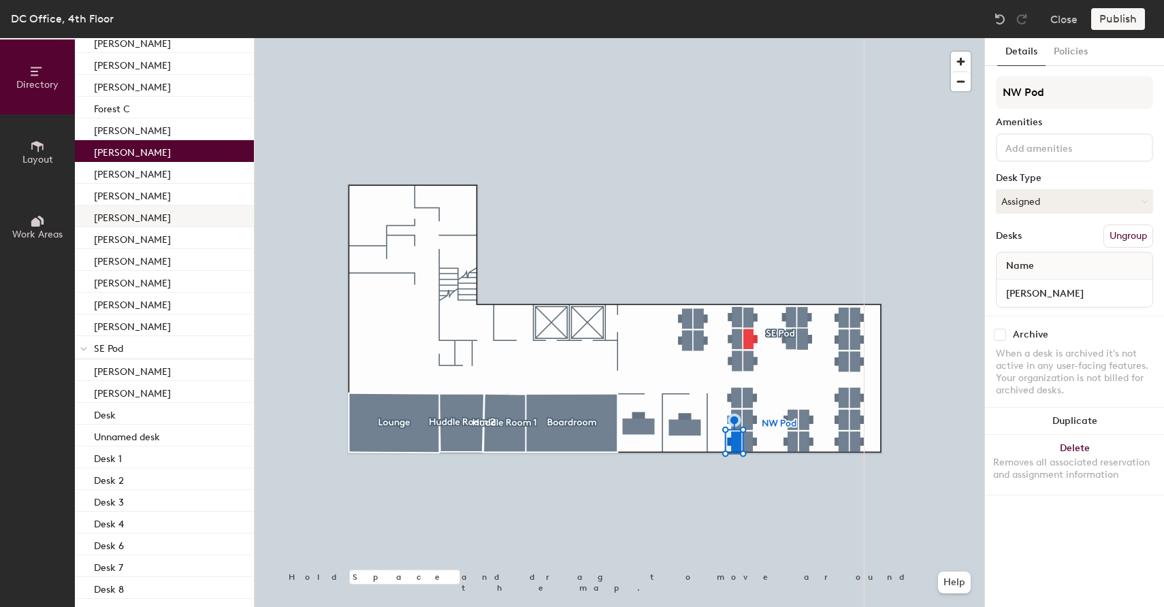
scroll to position [319, 0]
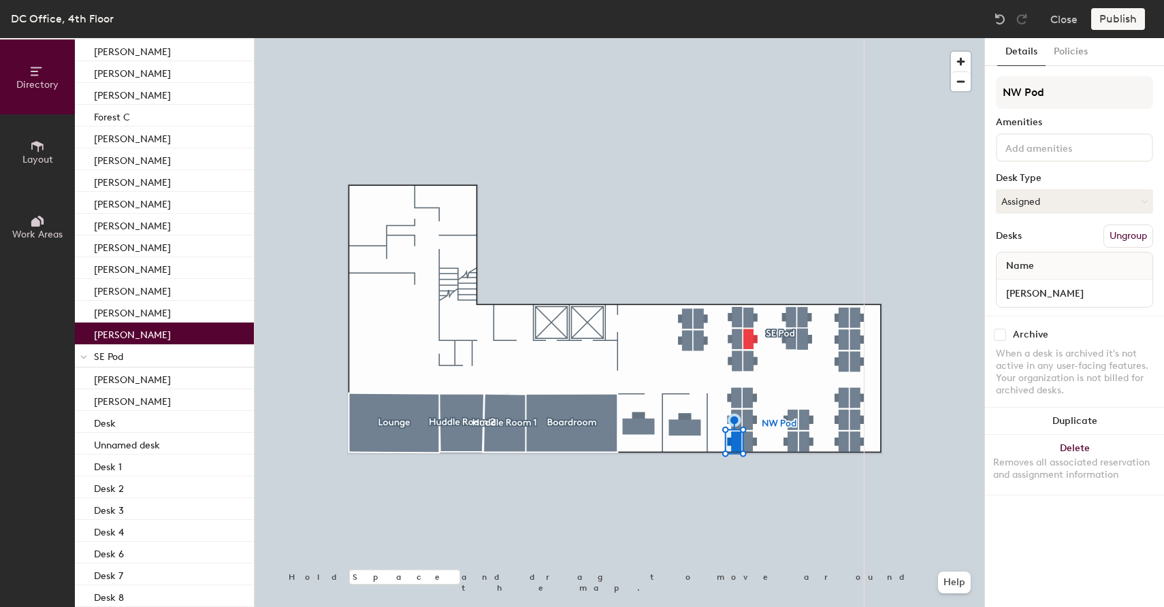
click at [131, 336] on p "[PERSON_NAME]" at bounding box center [132, 333] width 77 height 16
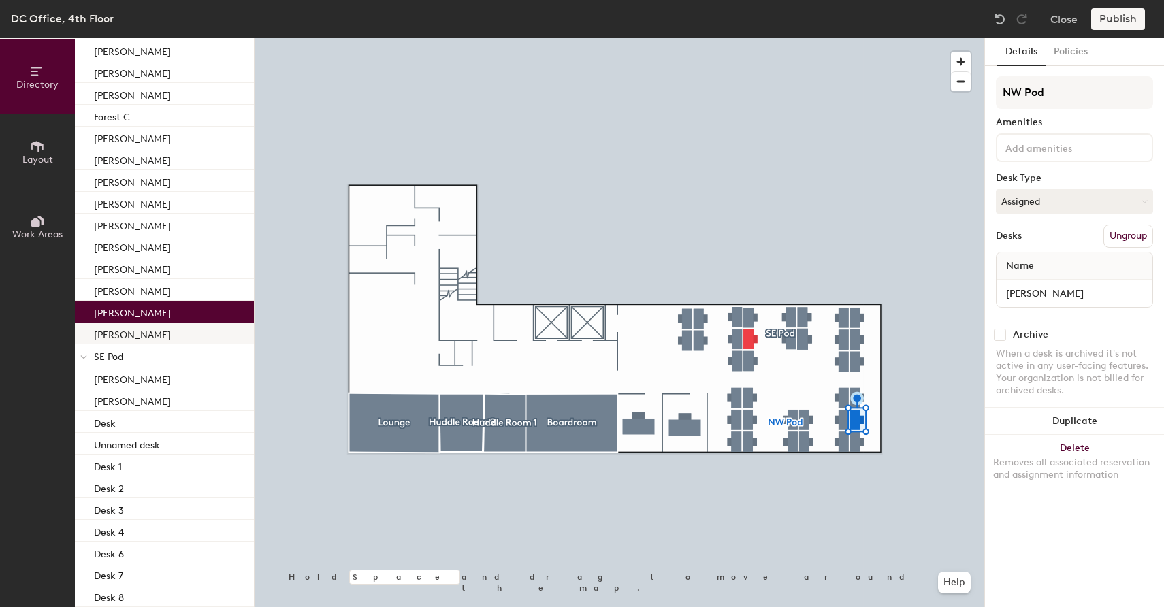
drag, startPoint x: 125, startPoint y: 309, endPoint x: 162, endPoint y: 326, distance: 40.5
click at [125, 309] on div "[PERSON_NAME]" at bounding box center [164, 312] width 179 height 22
click at [1122, 17] on div "Publish" at bounding box center [1122, 19] width 62 height 22
click at [1121, 17] on div "Publish" at bounding box center [1122, 19] width 62 height 22
